Goal: Check status: Check status

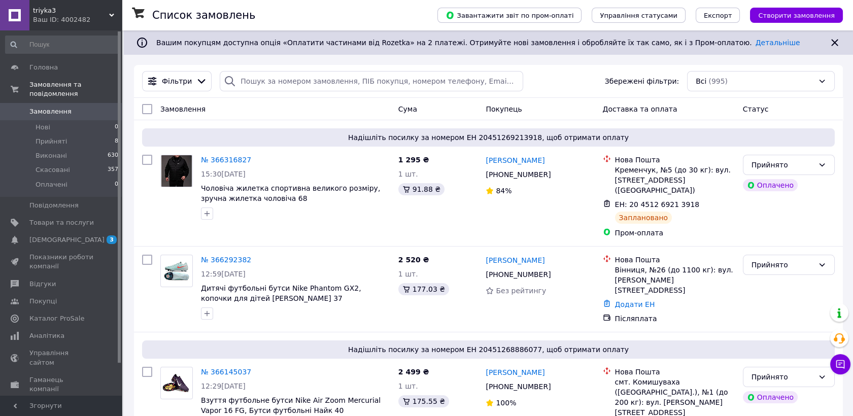
drag, startPoint x: 47, startPoint y: 103, endPoint x: 44, endPoint y: 95, distance: 8.4
click at [47, 107] on span "Замовлення" at bounding box center [50, 111] width 42 height 9
click at [67, 103] on link "Замовлення 0" at bounding box center [62, 111] width 124 height 17
